Goal: Complete application form

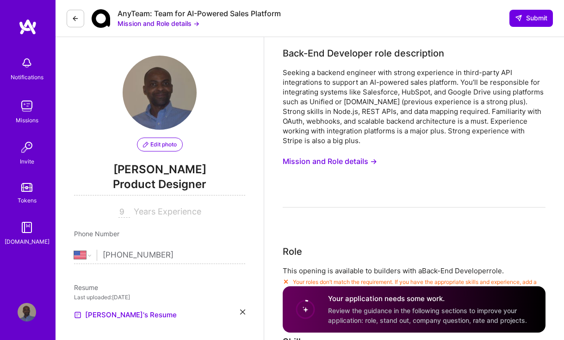
select select "US"
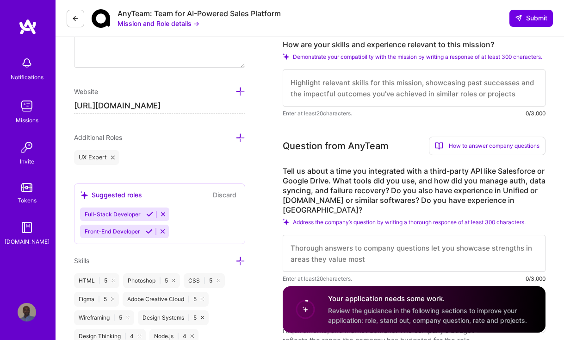
scroll to position [463, 0]
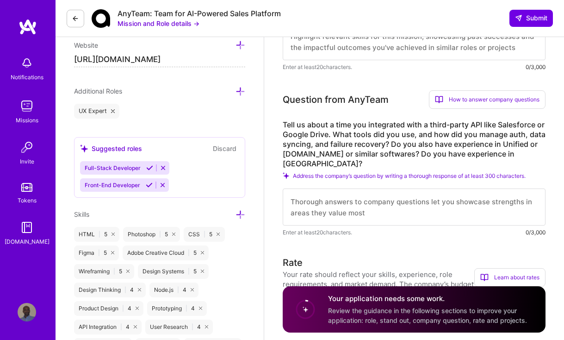
click at [460, 109] on div "How to answer company questions" at bounding box center [487, 99] width 117 height 19
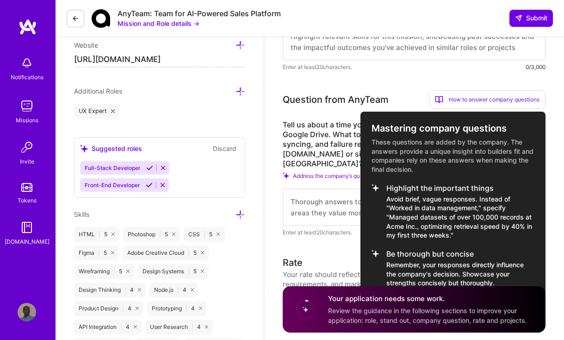
click at [403, 87] on div at bounding box center [282, 170] width 564 height 340
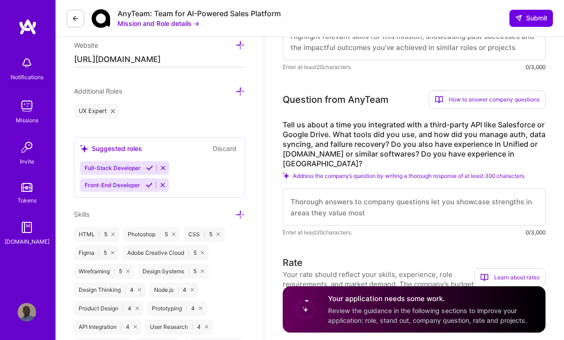
click at [306, 192] on textarea at bounding box center [414, 206] width 263 height 37
click at [307, 197] on textarea at bounding box center [414, 206] width 263 height 37
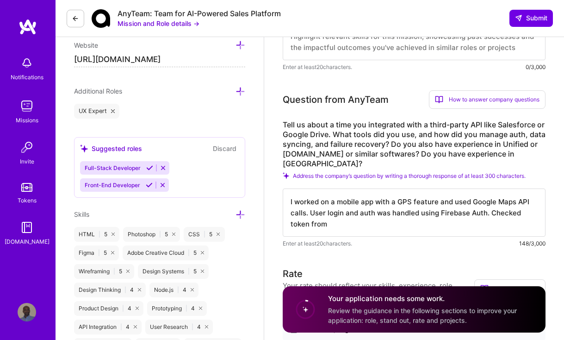
click at [515, 210] on textarea "I worked on a mobile app with a GPS feature and used Google Maps API calls. Use…" at bounding box center [414, 212] width 263 height 48
click at [342, 226] on textarea "I worked on a mobile app with a GPS feature and used Google Maps API calls. Use…" at bounding box center [414, 212] width 263 height 48
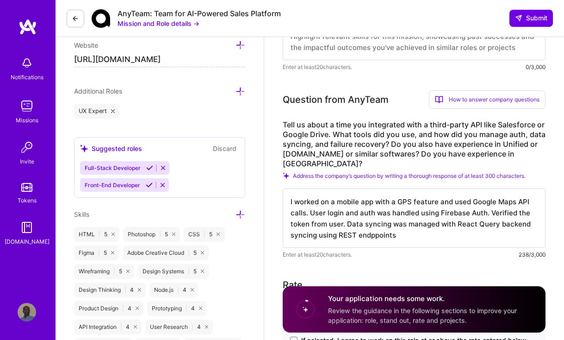
click at [372, 233] on textarea "I worked on a mobile app with a GPS feature and used Google Maps API calls. Use…" at bounding box center [414, 217] width 263 height 59
click at [327, 223] on textarea "I worked on a mobile app with a GPS feature and used Google Maps API calls. Use…" at bounding box center [414, 217] width 263 height 59
click at [422, 234] on textarea "I worked on a mobile app with a GPS feature and used Google Maps API calls. Use…" at bounding box center [414, 217] width 263 height 59
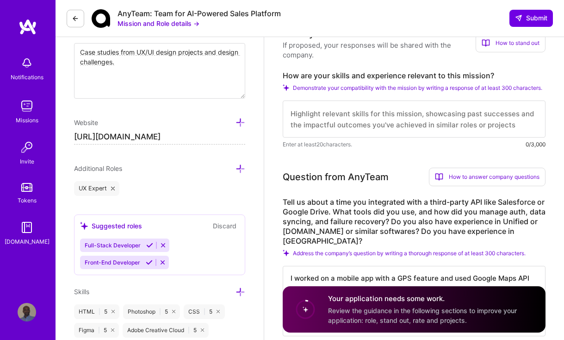
scroll to position [370, 0]
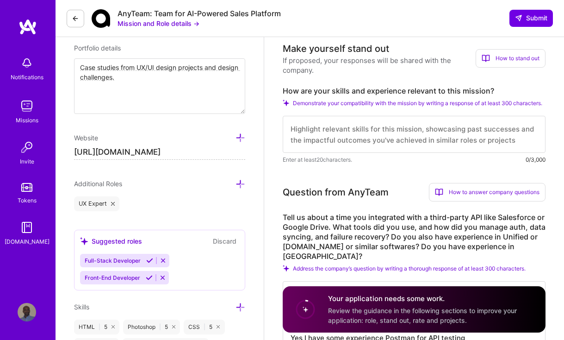
click at [363, 137] on textarea at bounding box center [414, 134] width 263 height 37
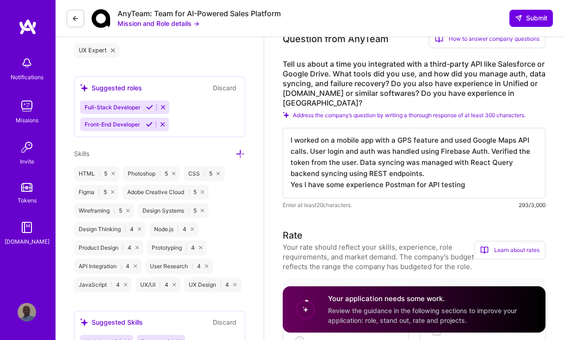
scroll to position [509, 0]
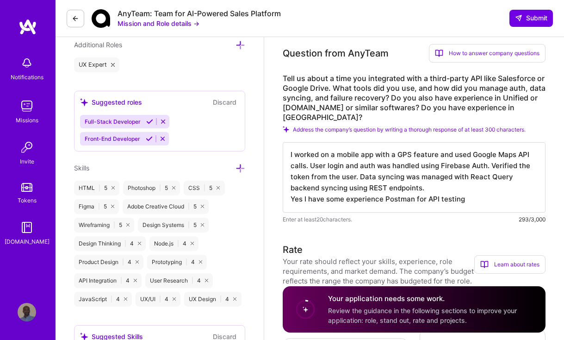
click at [372, 163] on textarea "I worked on a mobile app with a GPS feature and used Google Maps API calls. Use…" at bounding box center [414, 177] width 263 height 70
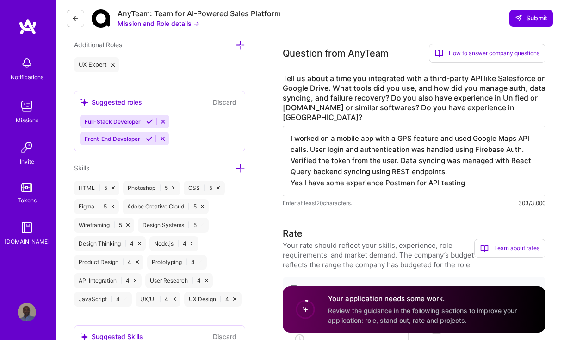
click at [419, 145] on textarea "I worked on a mobile app with a GPS feature and used Google Maps API calls. Use…" at bounding box center [414, 161] width 263 height 70
click at [322, 152] on textarea "I worked on a mobile app with a GPS feature and used Google Maps API calls. Use…" at bounding box center [414, 161] width 263 height 70
click at [291, 159] on textarea "I worked on a mobile app with a GPS feature and used Google Maps API calls. Use…" at bounding box center [414, 161] width 263 height 70
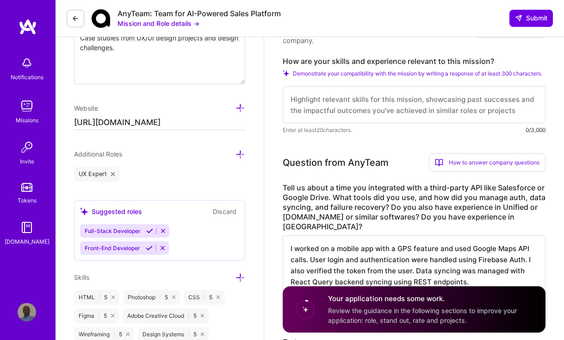
scroll to position [370, 0]
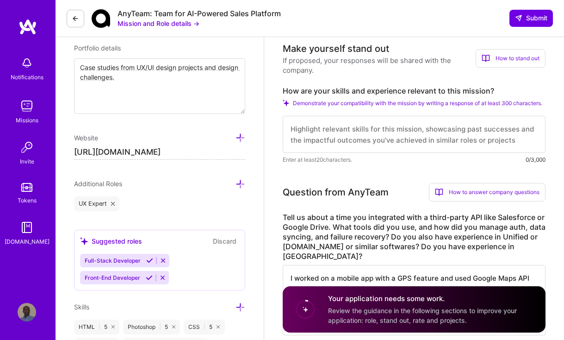
type textarea "I worked on a mobile app with a GPS feature and used Google Maps API calls. Use…"
click at [316, 136] on textarea at bounding box center [414, 134] width 263 height 37
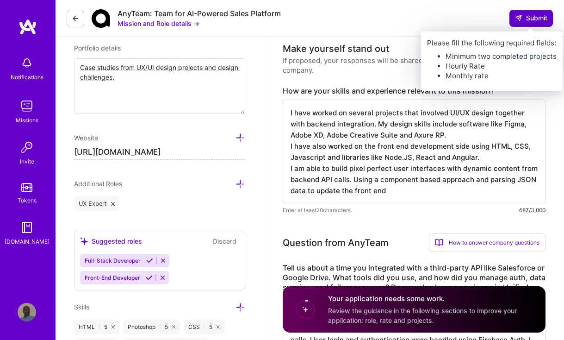
type textarea "I have worked on several projects that involved UI/UX design together with back…"
click at [531, 19] on span "Submit" at bounding box center [531, 17] width 32 height 9
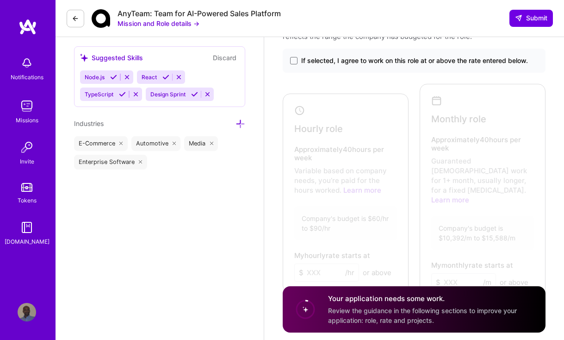
scroll to position [787, 0]
click at [339, 151] on div at bounding box center [344, 191] width 119 height 188
click at [295, 63] on span at bounding box center [293, 61] width 7 height 7
click at [0, 0] on input "If selected, I agree to work on this role at or above the rate entered below." at bounding box center [0, 0] width 0 height 0
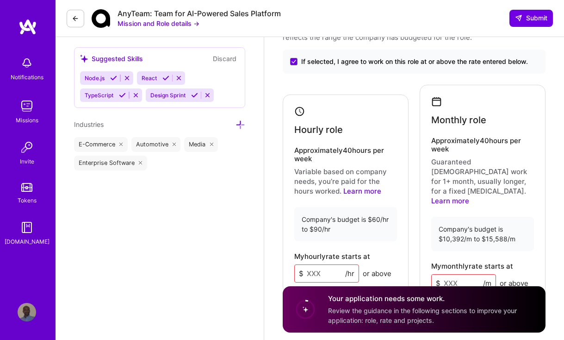
click at [326, 264] on input at bounding box center [326, 273] width 65 height 18
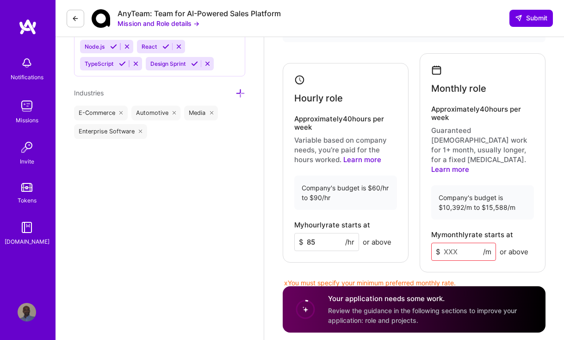
scroll to position [833, 0]
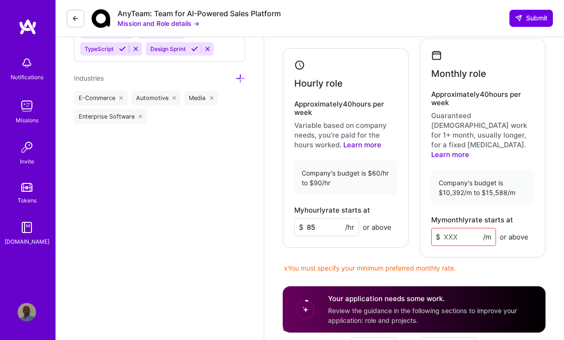
type input "85"
click at [469, 228] on input at bounding box center [463, 237] width 65 height 18
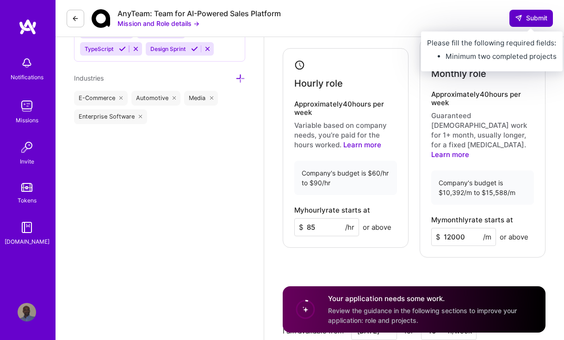
type input "12000"
click at [530, 21] on span "Submit" at bounding box center [531, 17] width 32 height 9
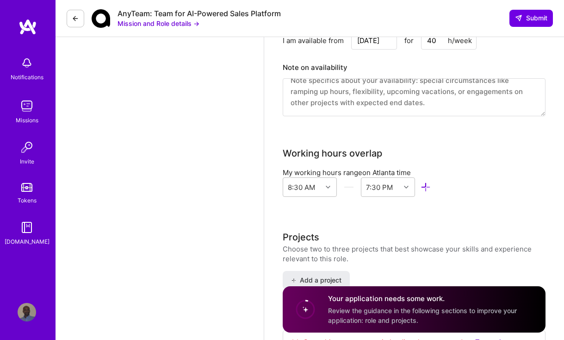
scroll to position [1203, 0]
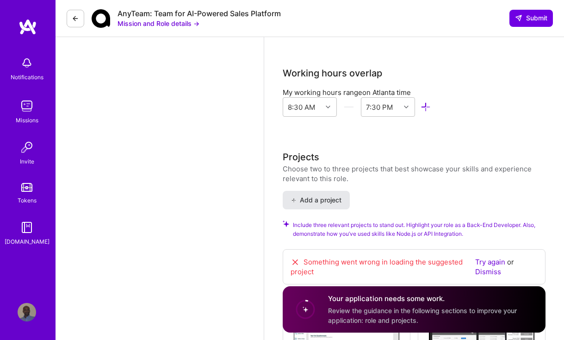
click at [299, 195] on span "Add a project" at bounding box center [316, 199] width 50 height 9
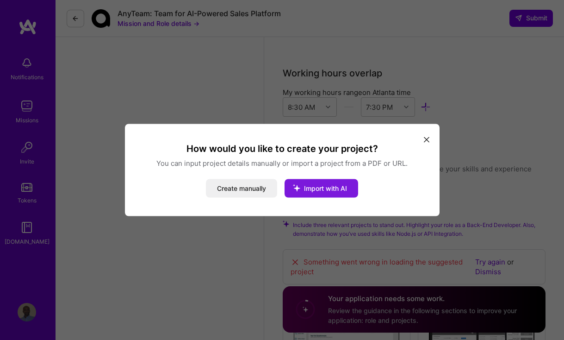
click at [309, 186] on span "Import with AI" at bounding box center [325, 188] width 43 height 8
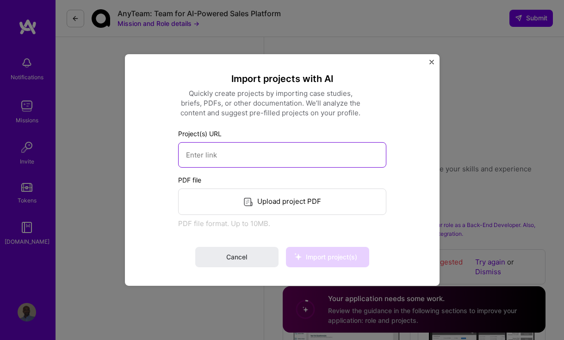
click at [217, 155] on input at bounding box center [282, 154] width 208 height 25
paste input "[URL][DOMAIN_NAME]"
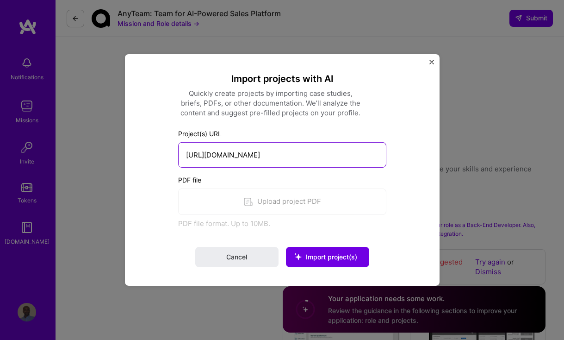
scroll to position [0, 43]
type input "[URL][DOMAIN_NAME]"
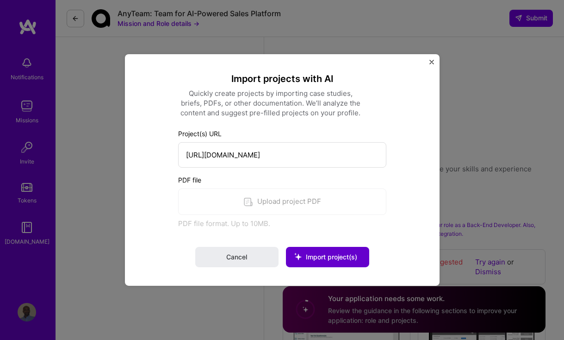
click at [310, 257] on icon at bounding box center [298, 256] width 24 height 24
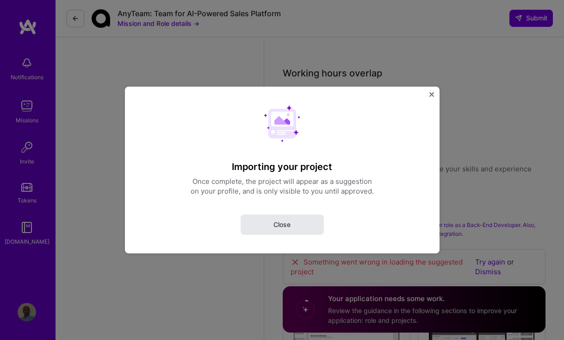
click at [279, 225] on span "Close" at bounding box center [281, 224] width 17 height 9
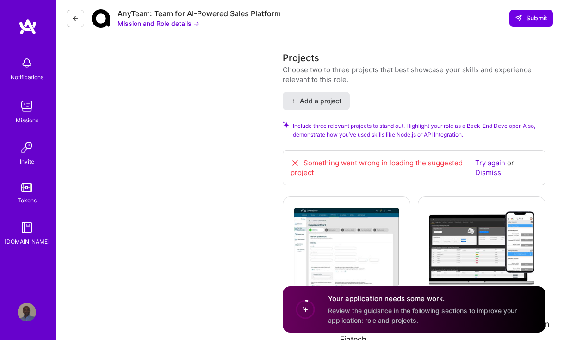
scroll to position [1342, 0]
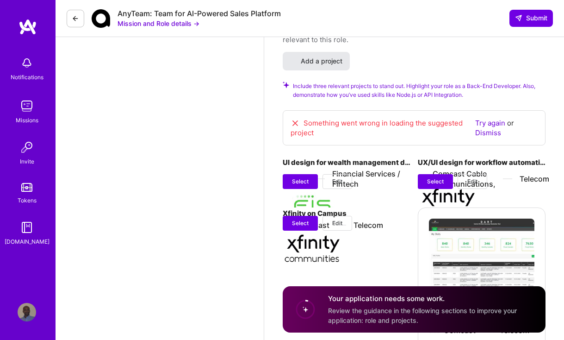
select select "US"
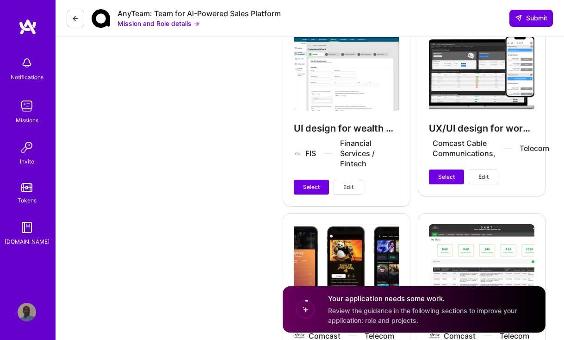
scroll to position [1478, 0]
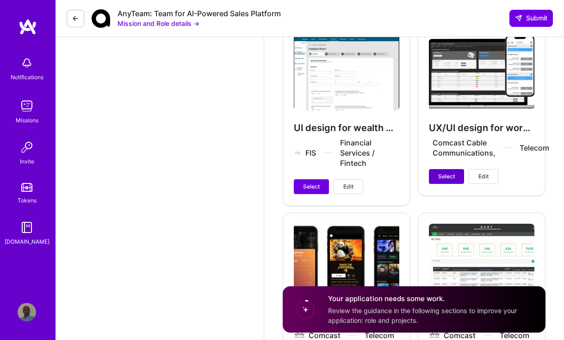
click at [444, 172] on span "Select" at bounding box center [446, 176] width 17 height 8
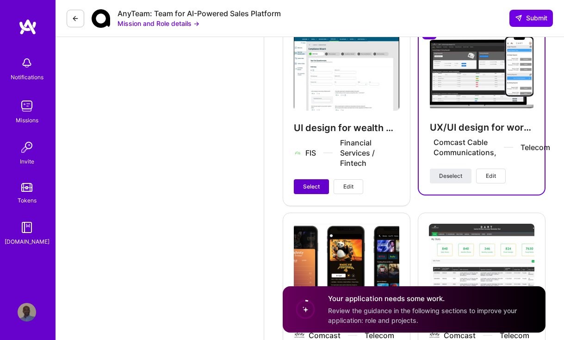
click at [313, 182] on span "Select" at bounding box center [311, 186] width 17 height 8
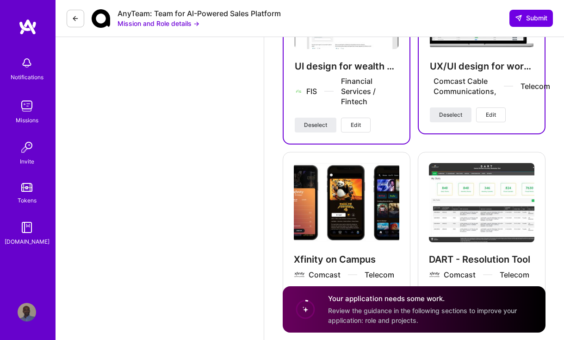
scroll to position [1571, 0]
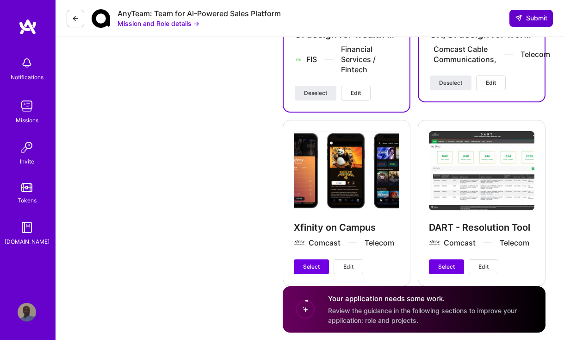
click at [522, 21] on span "Submit" at bounding box center [531, 17] width 32 height 9
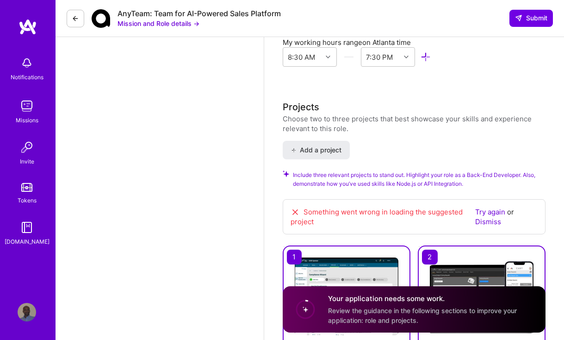
scroll to position [1247, 0]
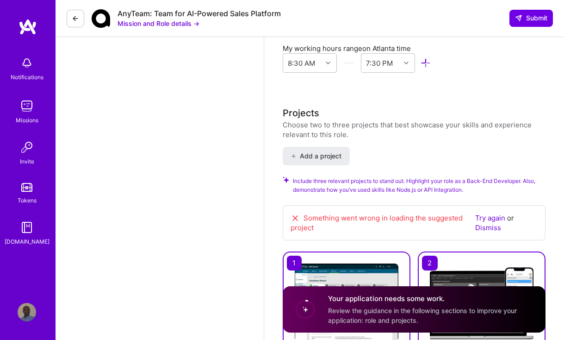
click at [493, 223] on link "Dismiss" at bounding box center [488, 227] width 26 height 9
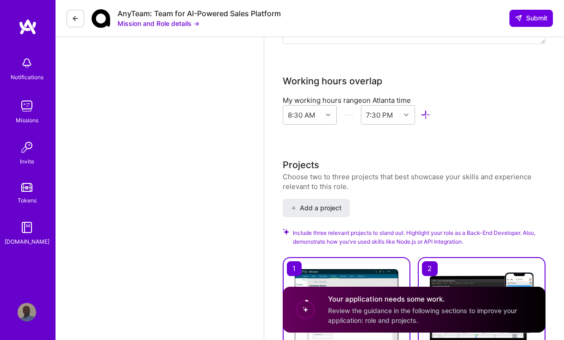
scroll to position [1108, 0]
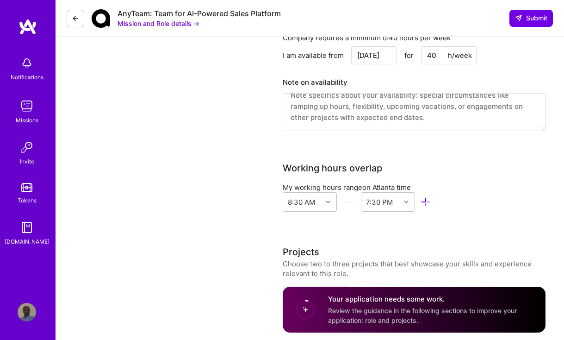
click at [341, 93] on textarea at bounding box center [414, 112] width 263 height 38
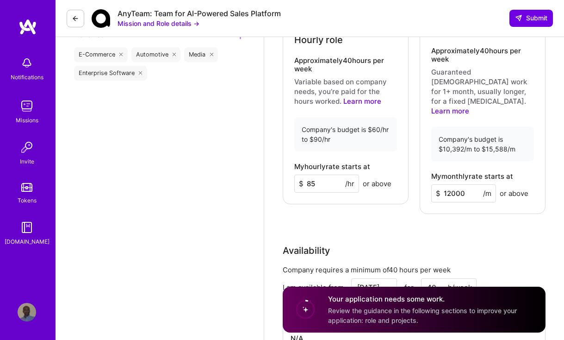
scroll to position [784, 0]
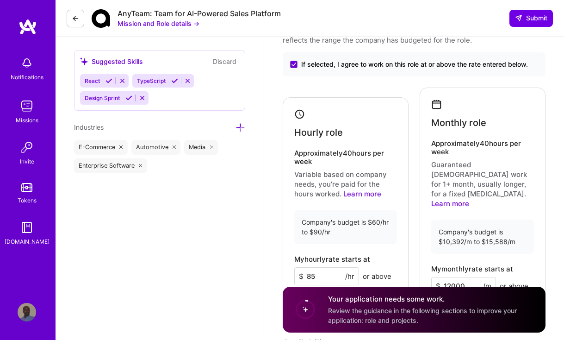
type textarea "N/A"
click at [347, 223] on div "Company's budget is $60/hr to $90/hr" at bounding box center [345, 227] width 103 height 34
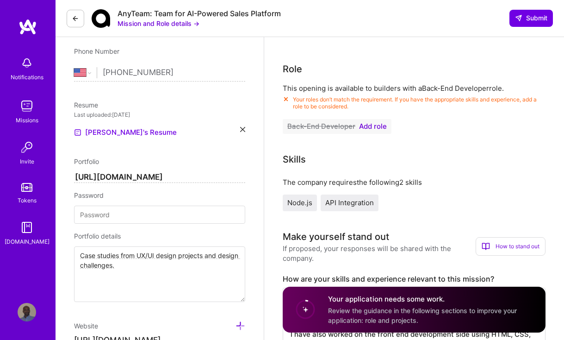
scroll to position [136, 0]
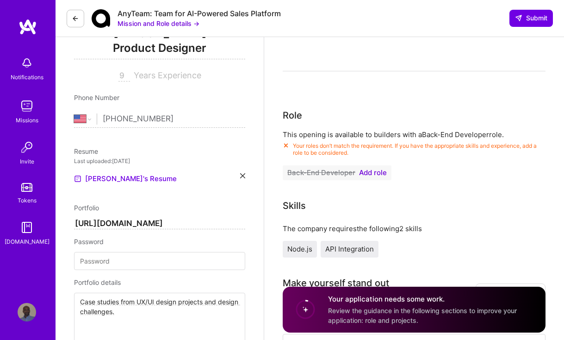
click at [372, 172] on span "Add role" at bounding box center [373, 172] width 28 height 7
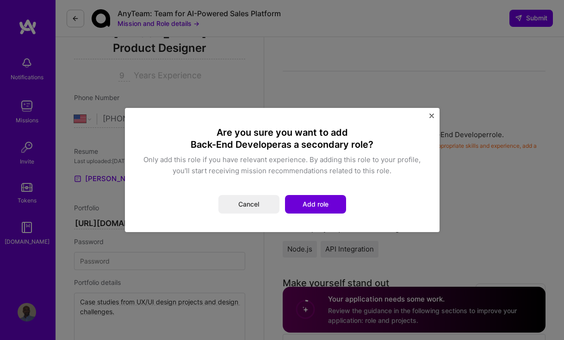
click at [431, 116] on img "Close" at bounding box center [431, 115] width 5 height 5
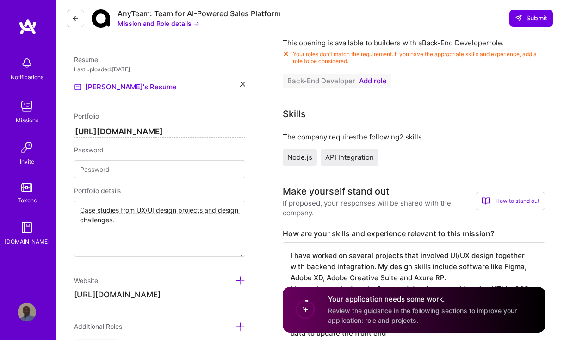
scroll to position [185, 0]
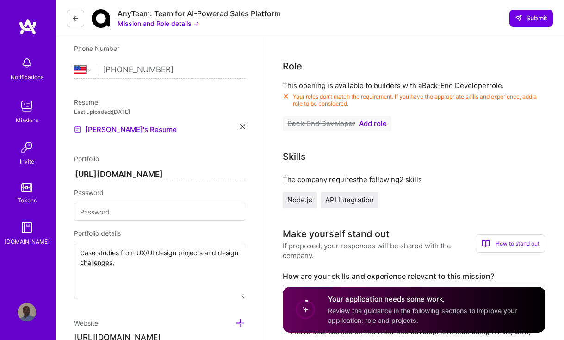
click at [373, 125] on span "Add role" at bounding box center [373, 123] width 28 height 7
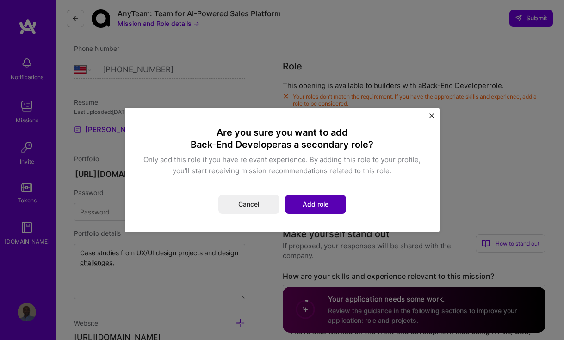
click at [316, 201] on button "Add role" at bounding box center [315, 204] width 61 height 19
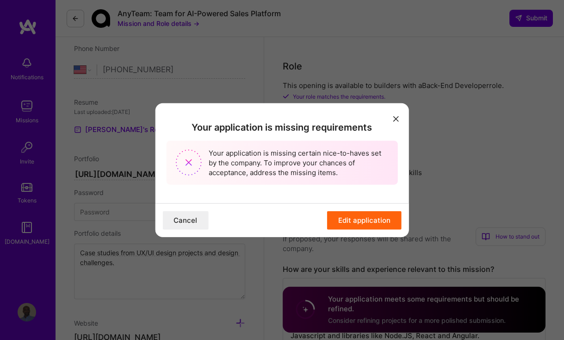
click at [351, 223] on button "Edit application" at bounding box center [364, 220] width 74 height 19
click at [367, 221] on button "Edit application" at bounding box center [364, 220] width 74 height 19
